Goal: Task Accomplishment & Management: Use online tool/utility

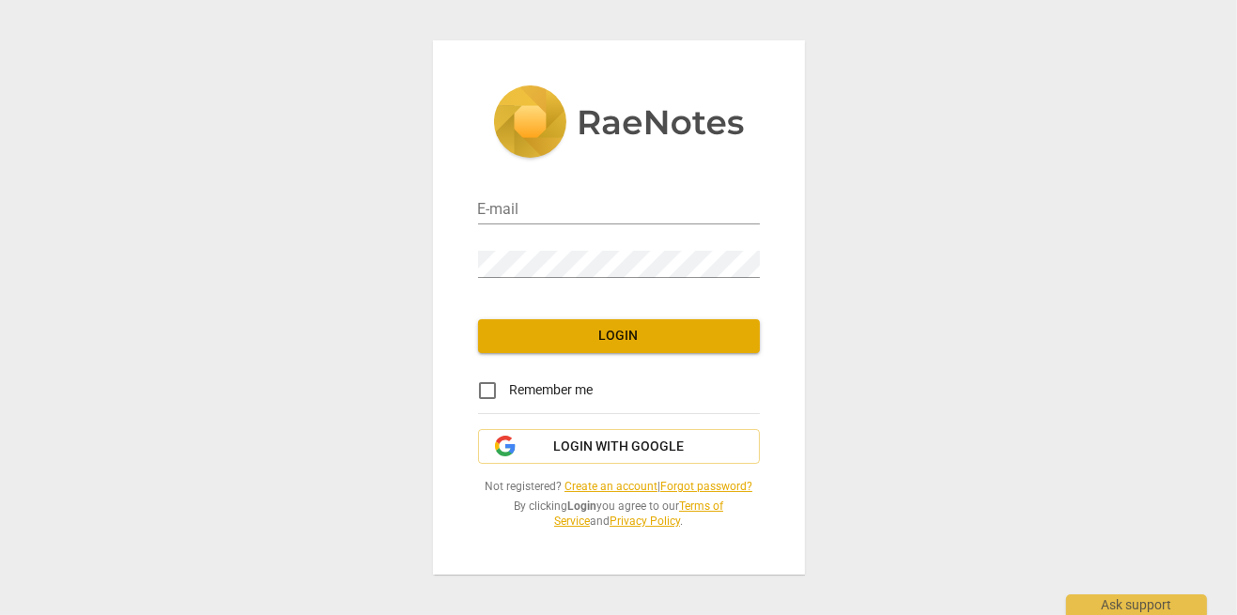
click at [671, 448] on span "Login with Google" at bounding box center [618, 447] width 131 height 19
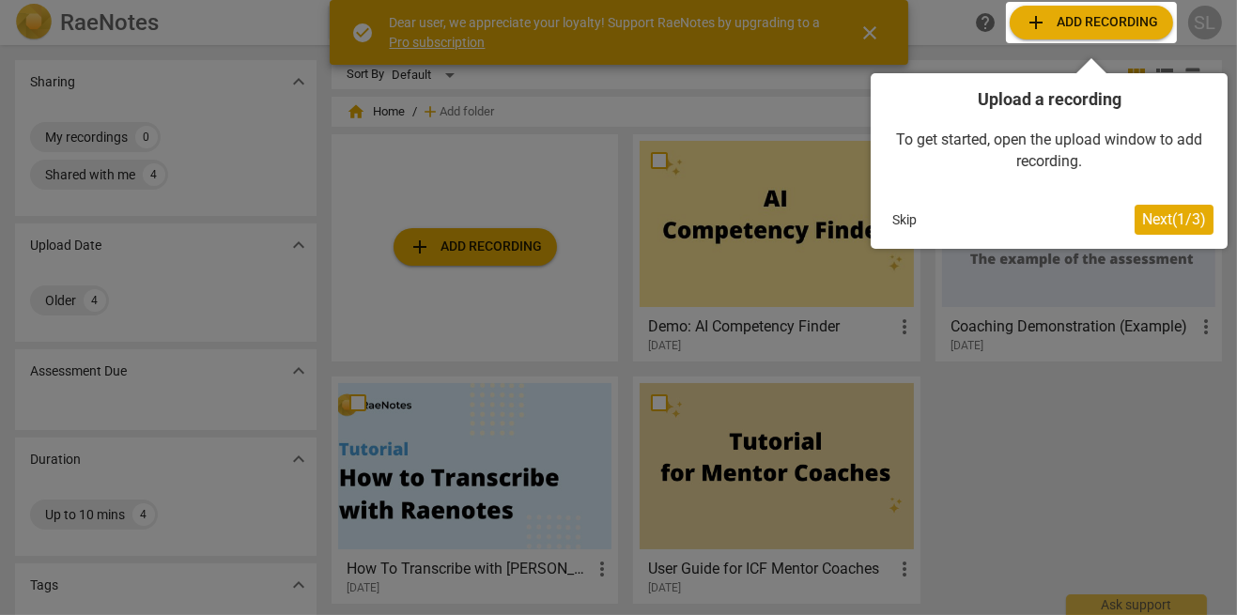
click at [1178, 223] on span "Next ( 1 / 3 )" at bounding box center [1174, 219] width 64 height 18
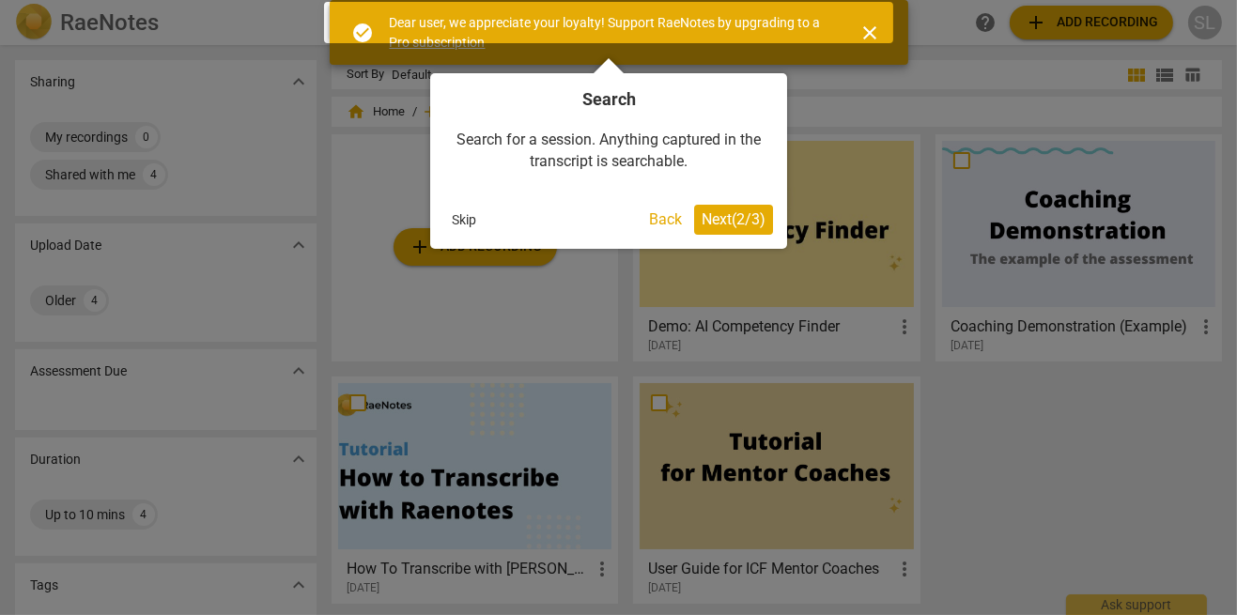
click at [723, 226] on span "Next ( 2 / 3 )" at bounding box center [733, 219] width 64 height 18
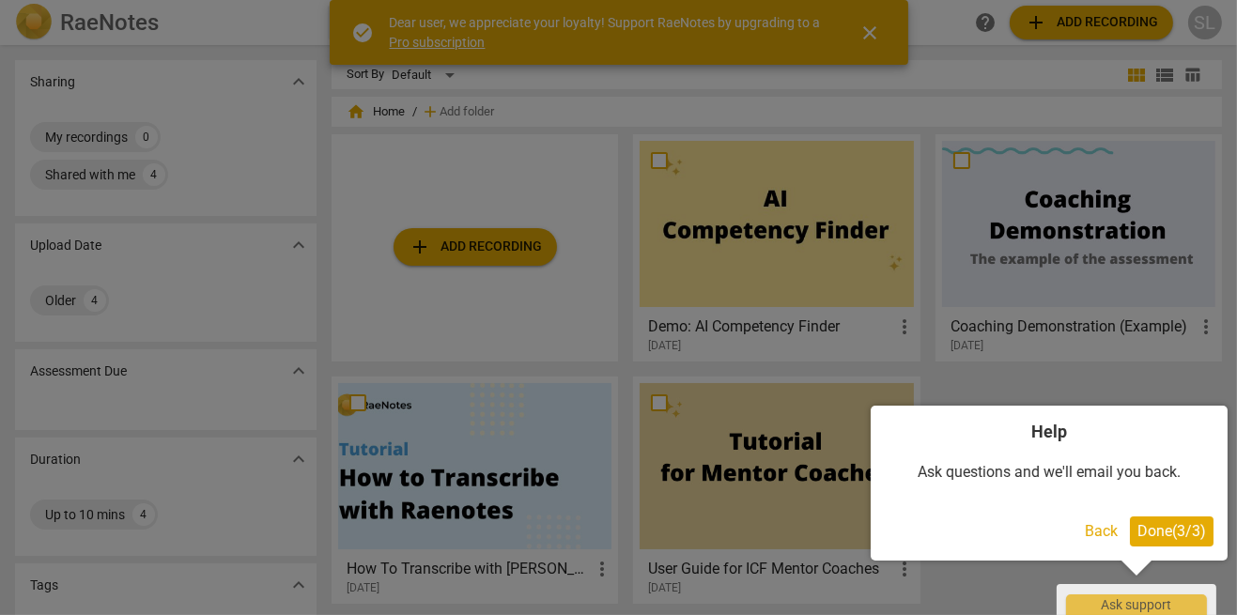
click at [1188, 540] on button "Done ( 3 / 3 )" at bounding box center [1172, 531] width 84 height 30
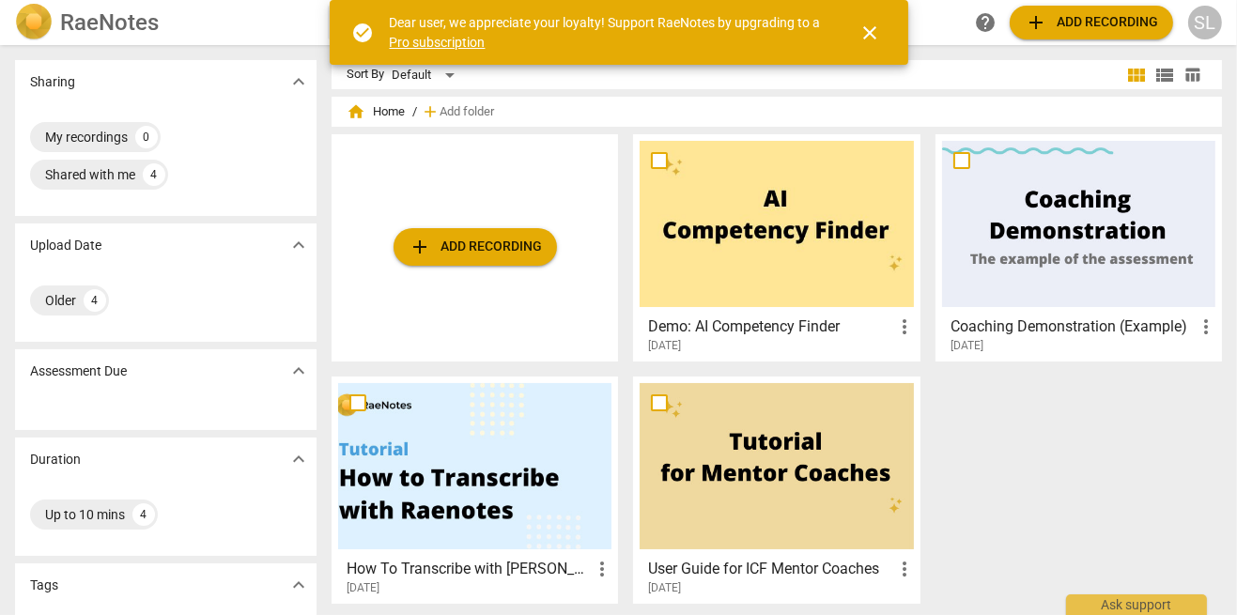
click at [874, 36] on span "close" at bounding box center [870, 33] width 23 height 23
